Goal: Transaction & Acquisition: Purchase product/service

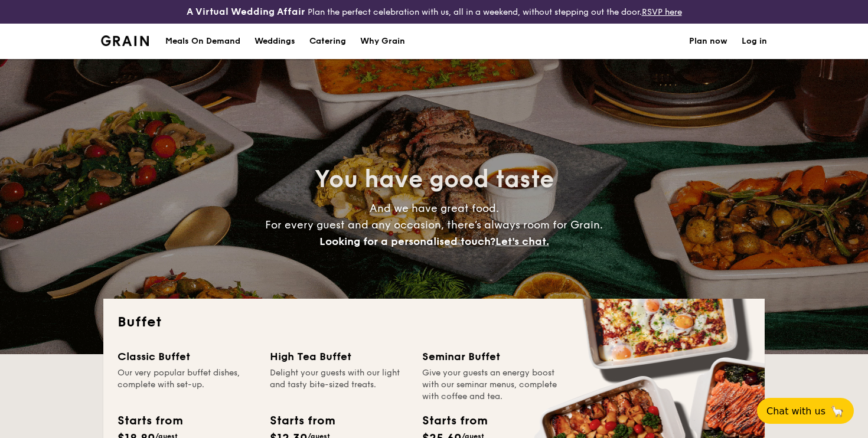
select select
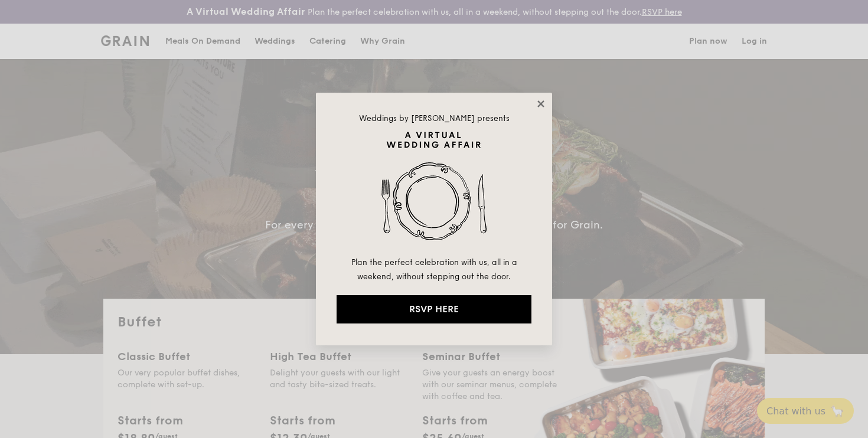
click at [538, 104] on icon at bounding box center [540, 104] width 11 height 11
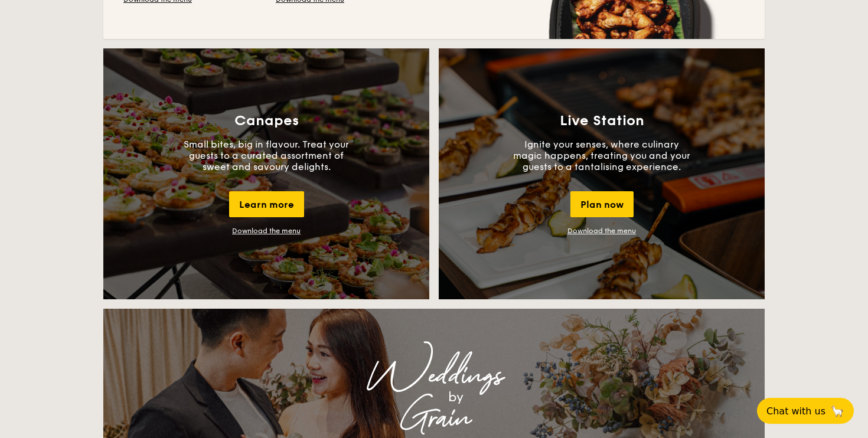
scroll to position [1061, 0]
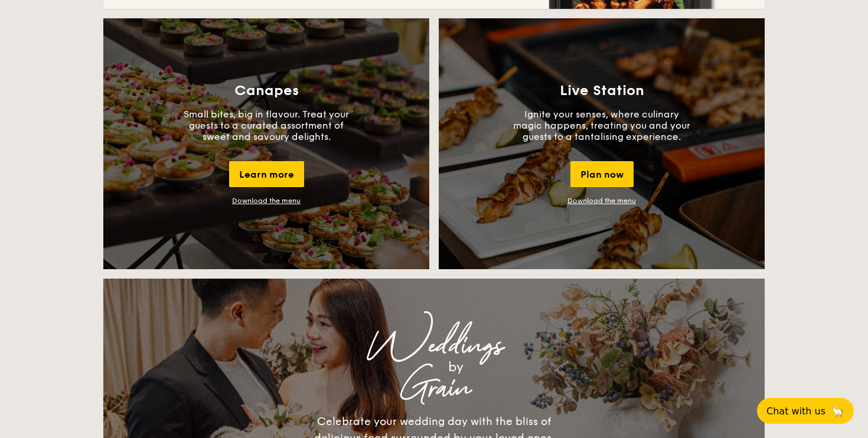
click at [598, 201] on link "Download the menu" at bounding box center [601, 201] width 68 height 8
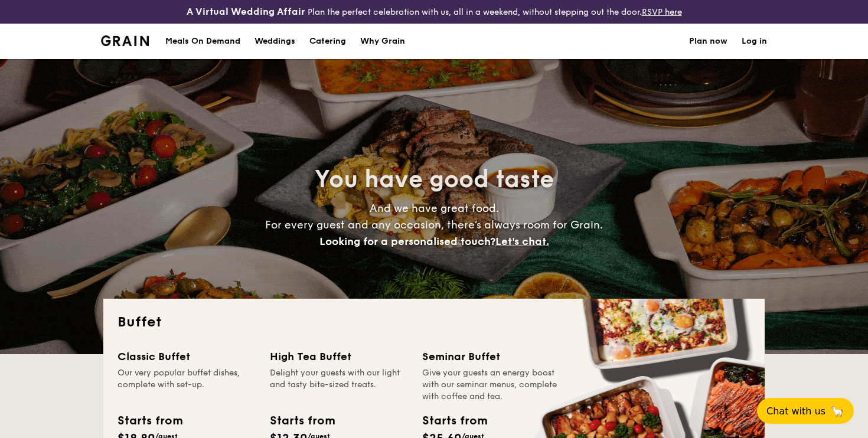
select select
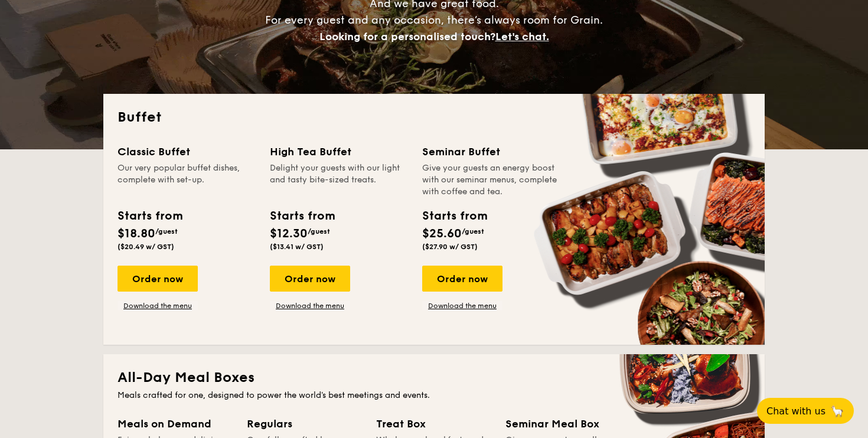
scroll to position [205, 0]
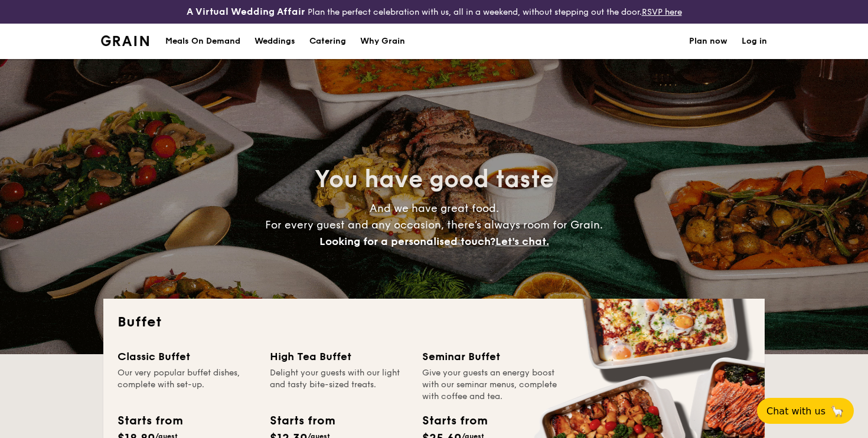
select select
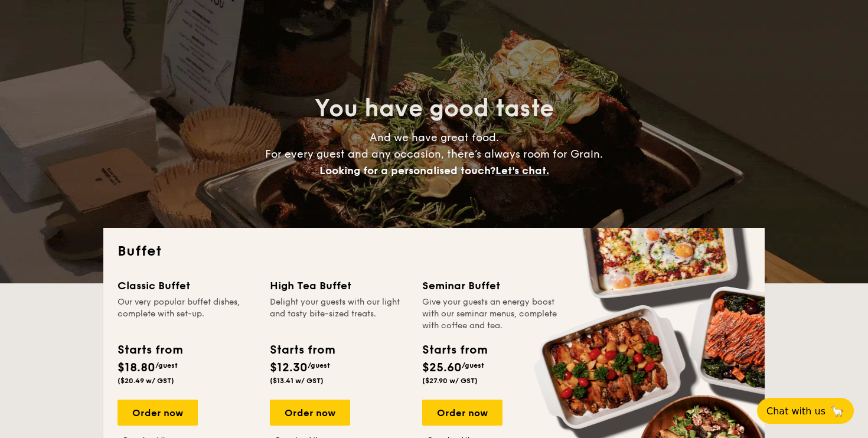
scroll to position [121, 0]
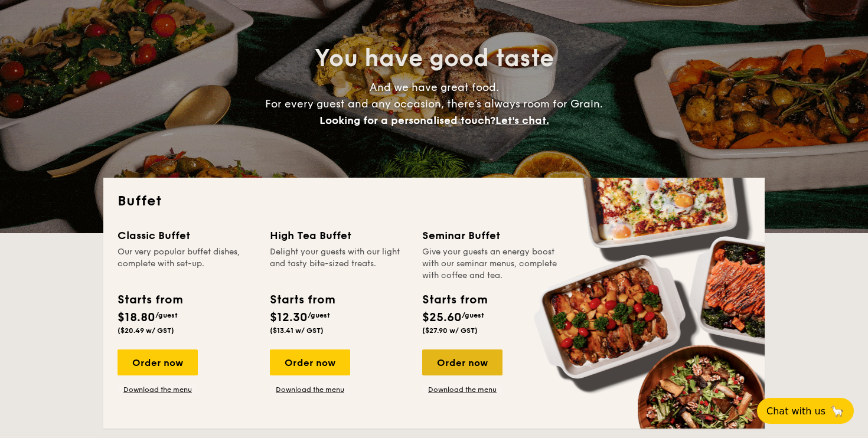
click at [463, 362] on div "Order now" at bounding box center [462, 362] width 80 height 26
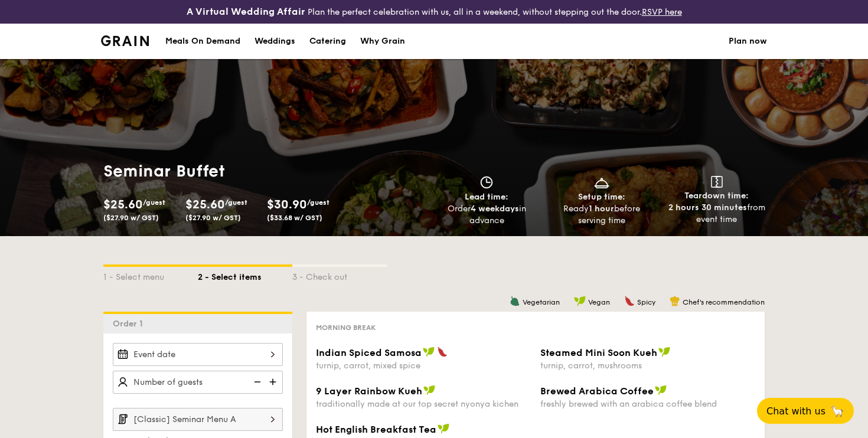
scroll to position [145, 0]
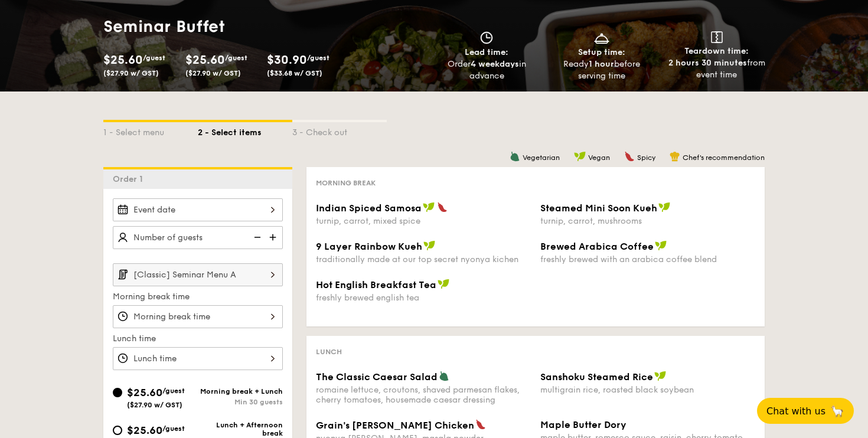
select select
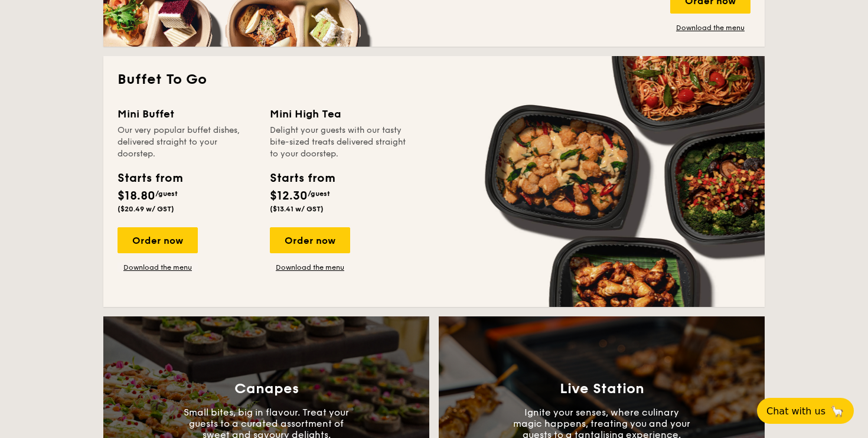
scroll to position [863, 0]
